Goal: Task Accomplishment & Management: Manage account settings

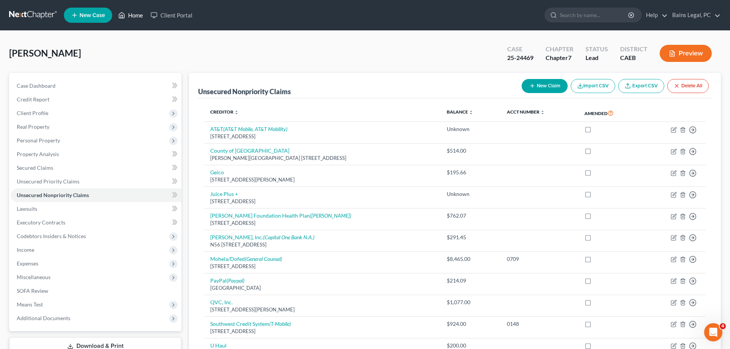
click at [135, 13] on link "Home" at bounding box center [130, 15] width 32 height 14
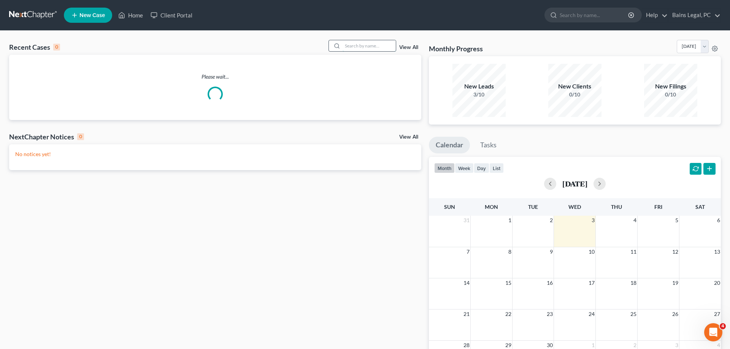
click at [343, 46] on input "search" at bounding box center [369, 45] width 53 height 11
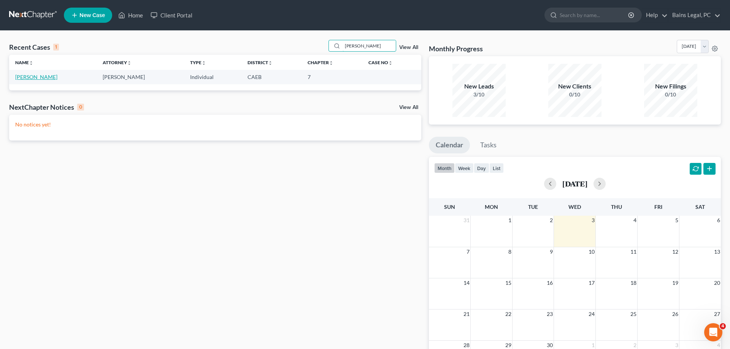
type input "[PERSON_NAME]"
click at [18, 79] on link "[PERSON_NAME]" at bounding box center [36, 77] width 42 height 6
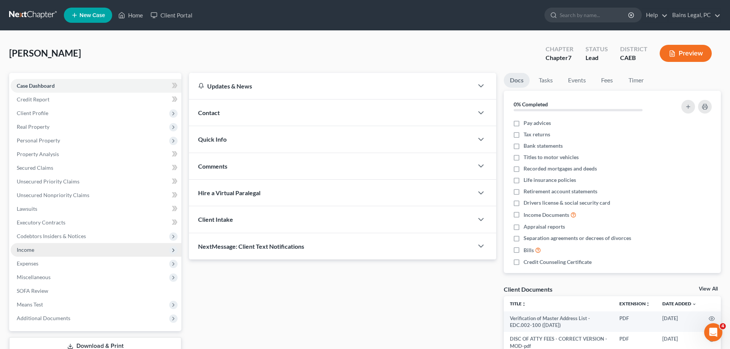
click at [49, 249] on span "Income" at bounding box center [96, 250] width 171 height 14
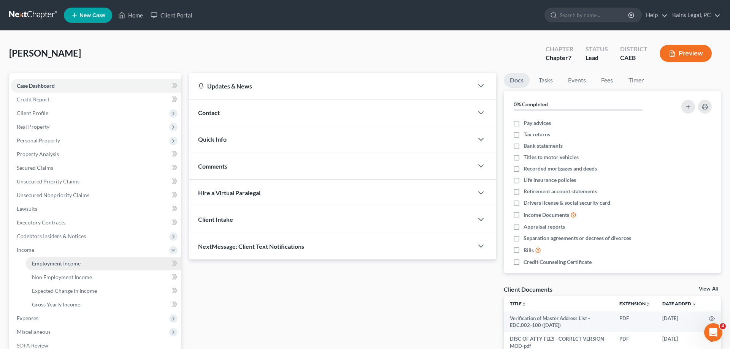
click at [90, 263] on link "Employment Income" at bounding box center [104, 264] width 156 height 14
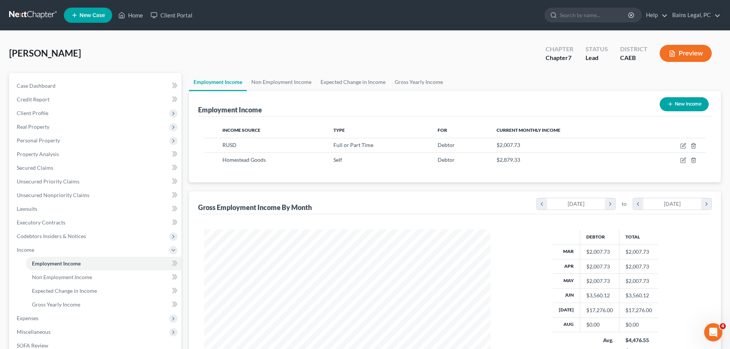
scroll to position [143, 302]
click at [683, 147] on icon "button" at bounding box center [683, 146] width 6 height 6
select select "0"
select select "4"
select select "0"
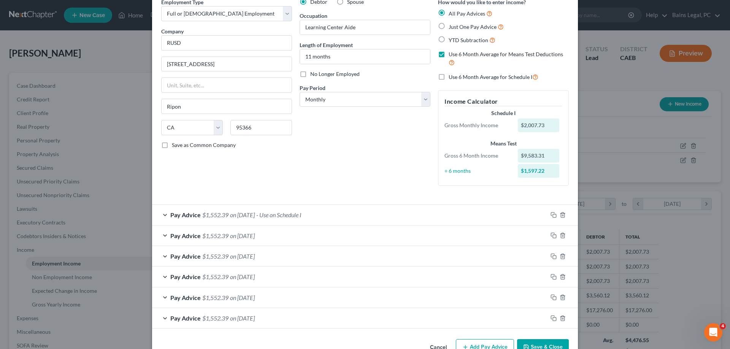
scroll to position [58, 0]
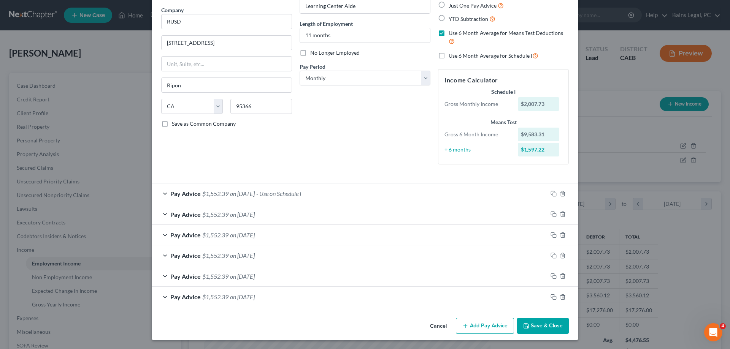
click at [535, 328] on button "Save & Close" at bounding box center [543, 326] width 52 height 16
